Goal: Task Accomplishment & Management: Manage account settings

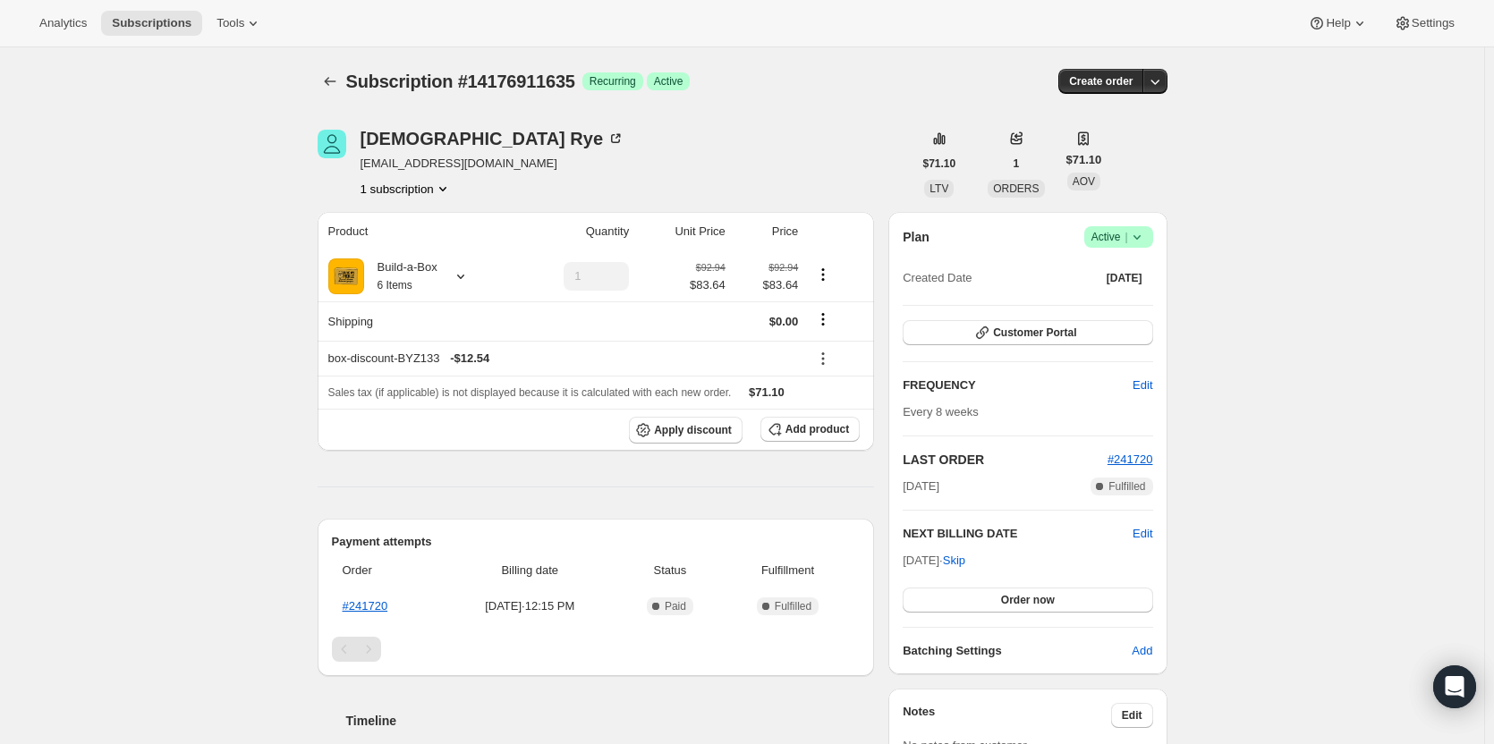
click at [1134, 233] on icon at bounding box center [1137, 237] width 18 height 18
click at [1119, 300] on span "Cancel subscription" at bounding box center [1123, 302] width 101 height 13
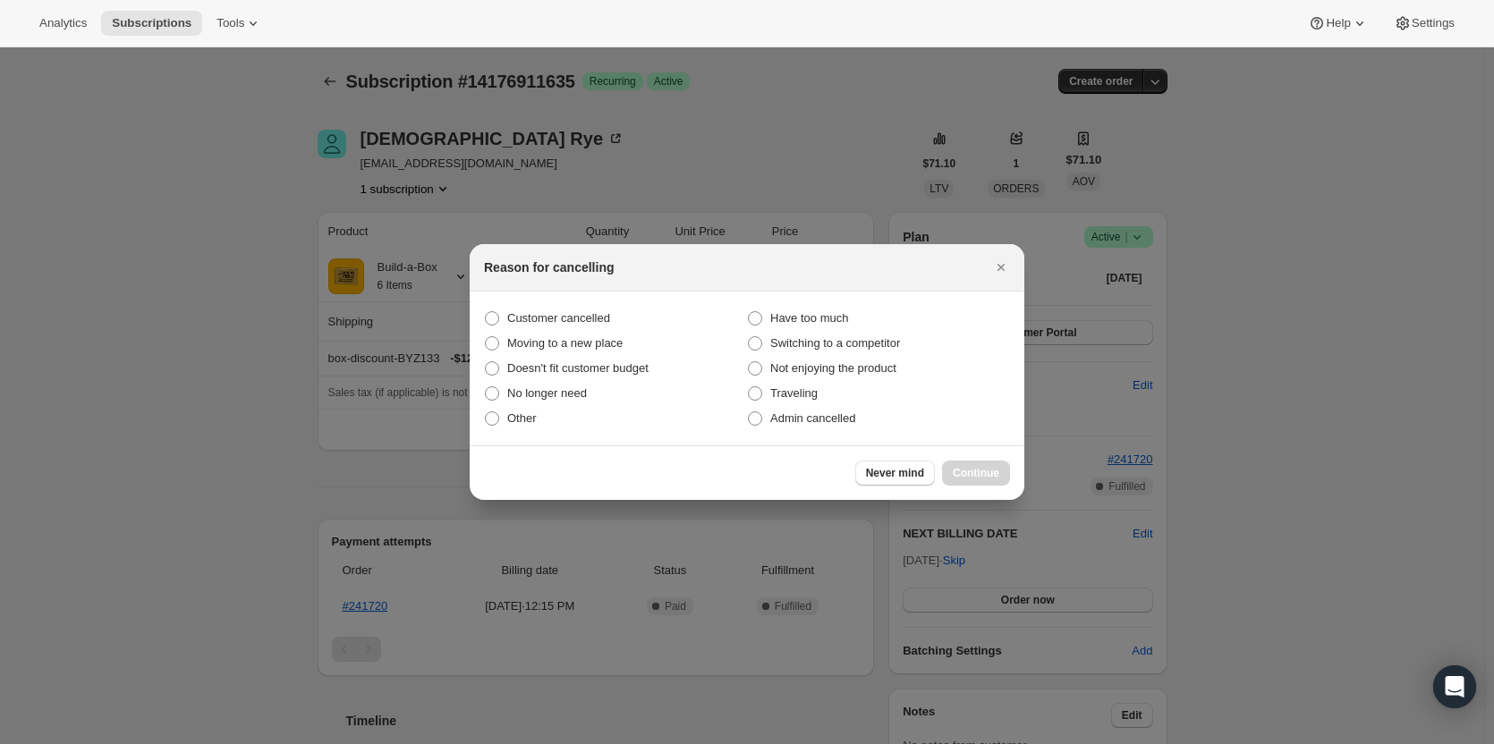
click at [558, 298] on section "Customer cancelled Have too much Moving to a new place Switching to a competito…" at bounding box center [747, 369] width 555 height 154
click at [549, 308] on label "Customer cancelled" at bounding box center [615, 318] width 263 height 25
click at [486, 311] on input "Customer cancelled" at bounding box center [485, 311] width 1 height 1
radio input "true"
click at [984, 474] on span "Continue" at bounding box center [976, 473] width 47 height 14
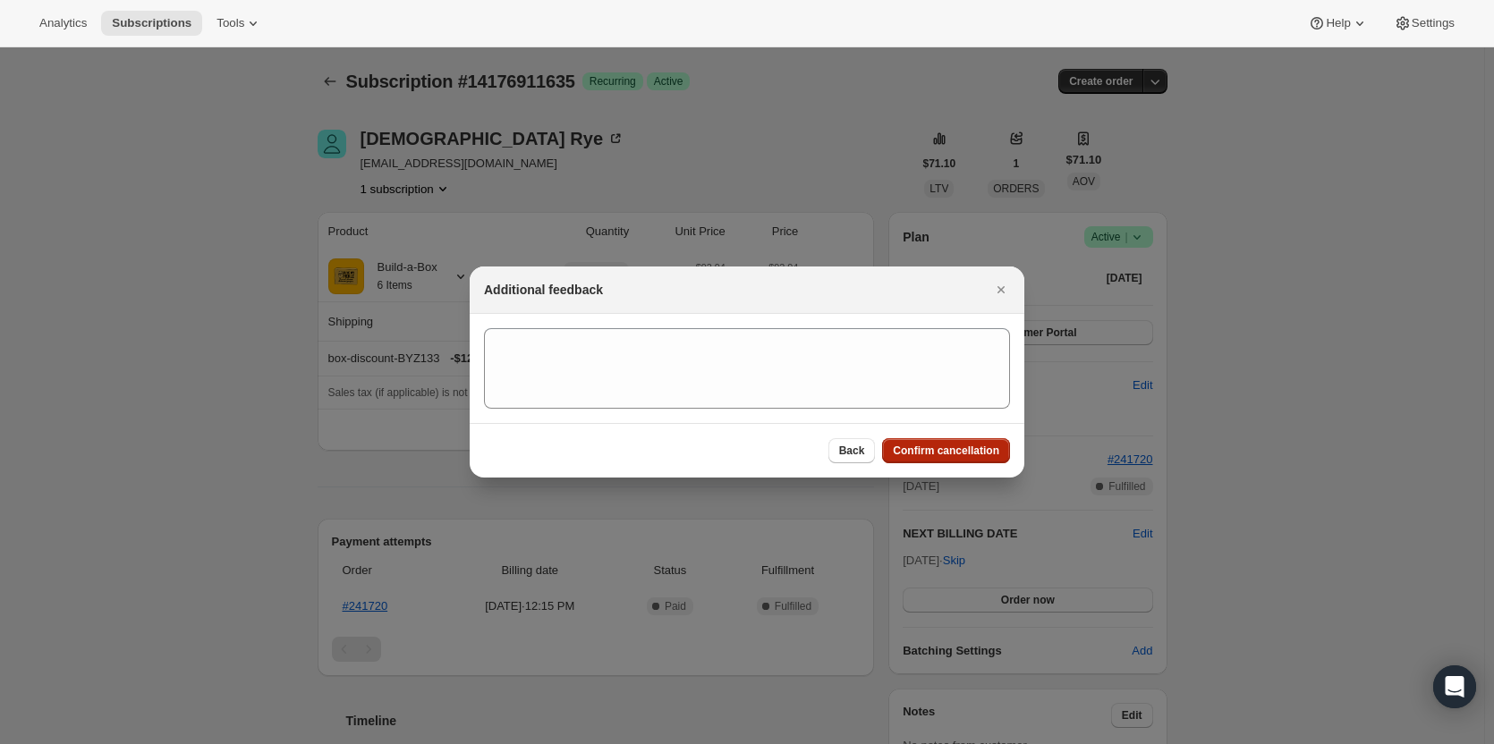
click at [974, 451] on span "Confirm cancellation" at bounding box center [946, 451] width 106 height 14
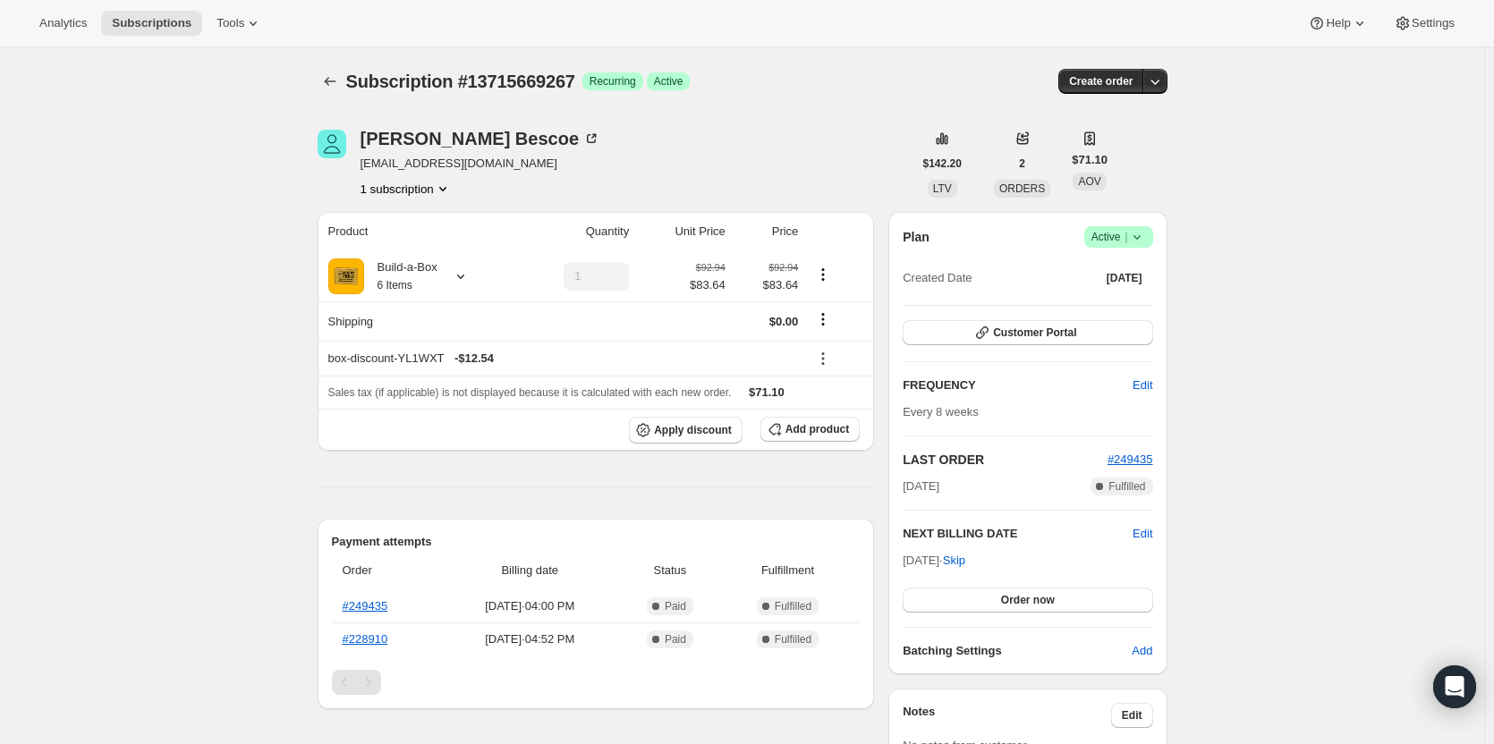
click at [1138, 236] on icon at bounding box center [1135, 237] width 7 height 4
click at [1115, 305] on span "Cancel subscription" at bounding box center [1123, 302] width 101 height 13
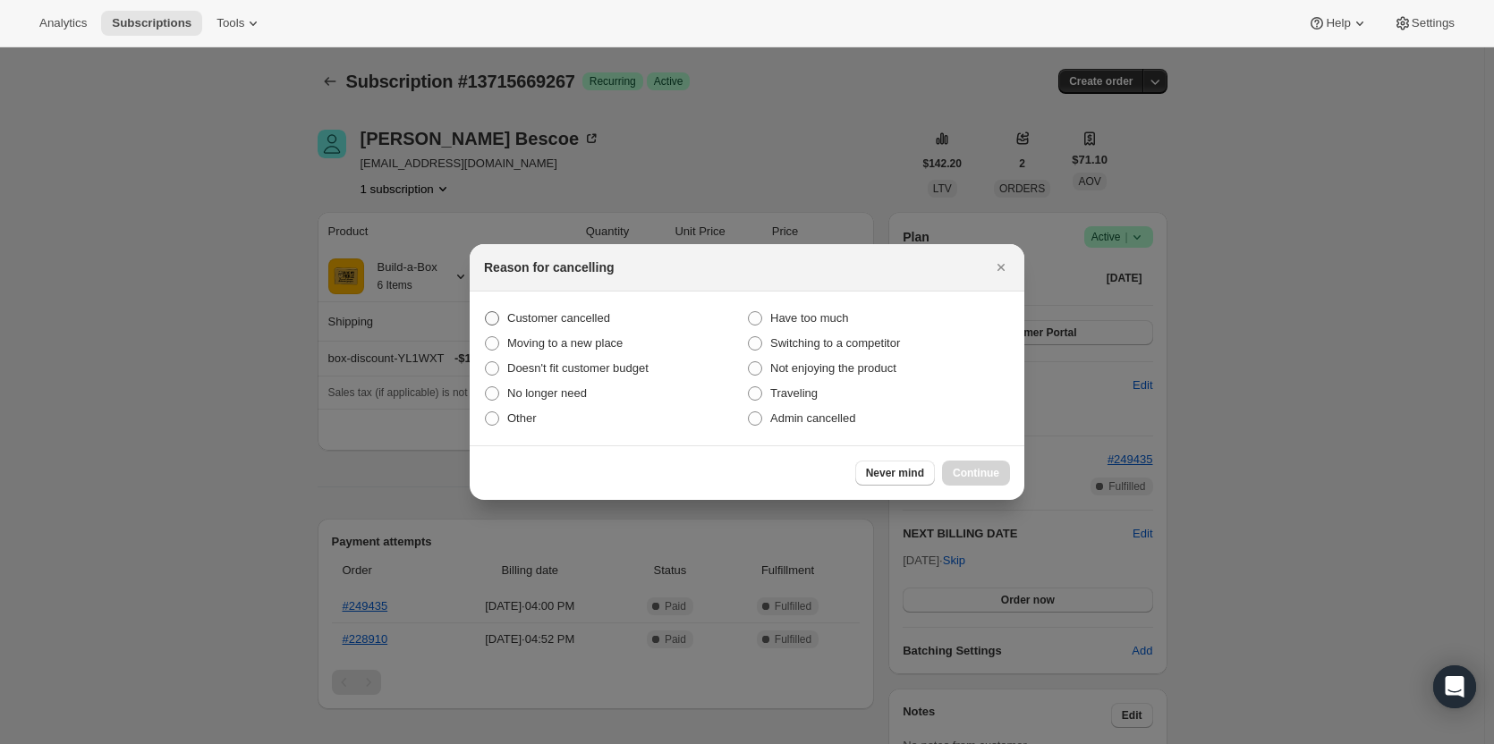
click at [559, 318] on span "Customer cancelled" at bounding box center [558, 317] width 103 height 13
click at [486, 312] on input "Customer cancelled" at bounding box center [485, 311] width 1 height 1
radio input "true"
click at [986, 479] on span "Continue" at bounding box center [976, 473] width 47 height 14
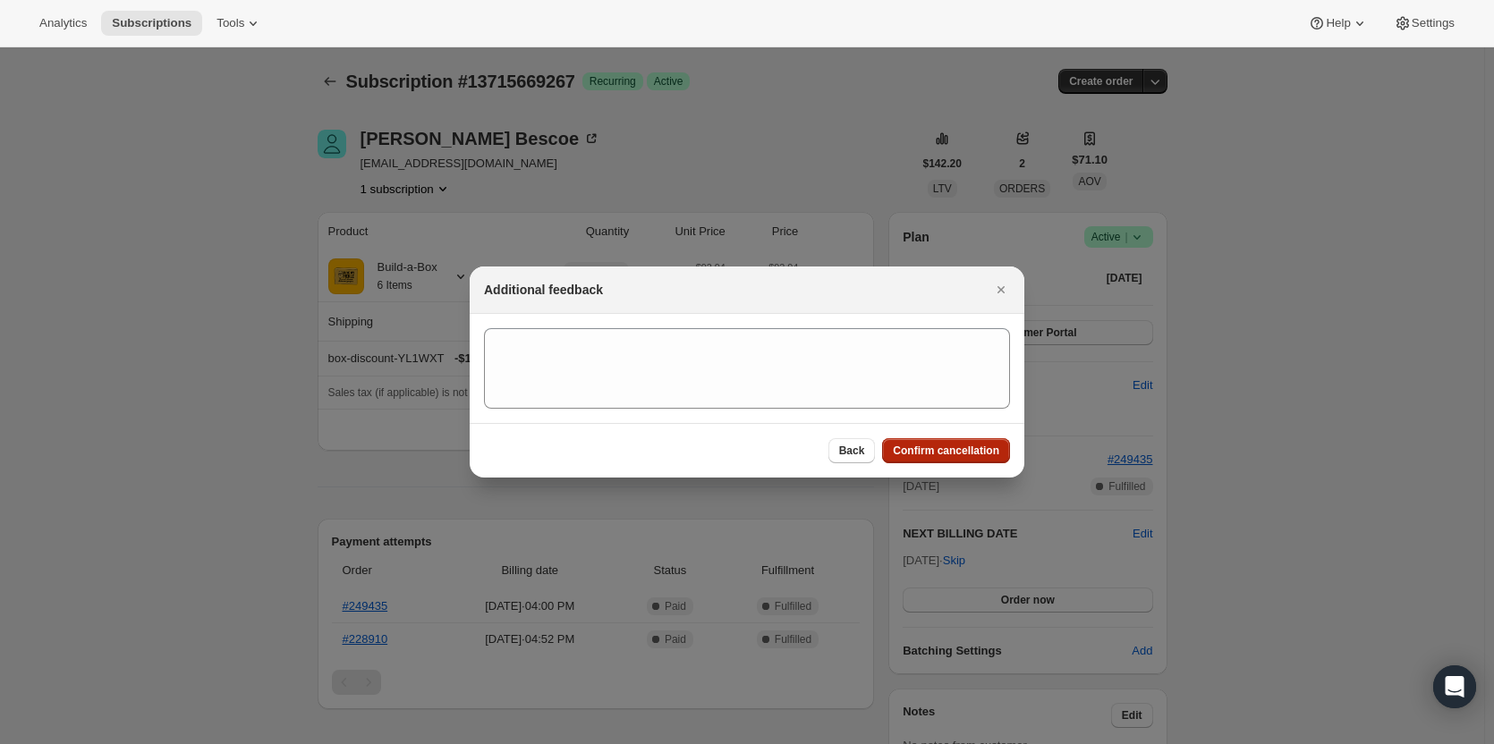
click at [963, 452] on span "Confirm cancellation" at bounding box center [946, 451] width 106 height 14
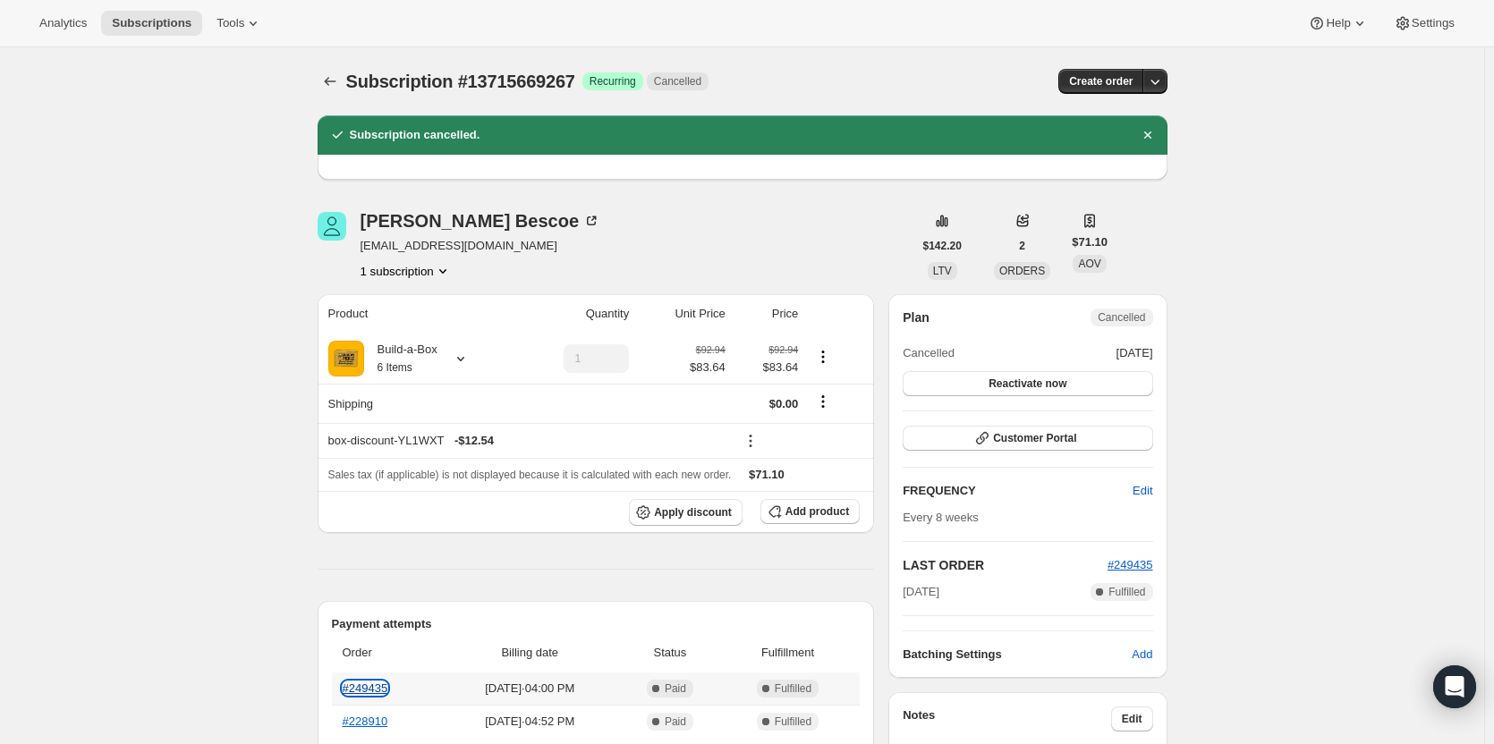
click at [367, 690] on link "#249435" at bounding box center [366, 688] width 46 height 13
